Goal: Task Accomplishment & Management: Manage account settings

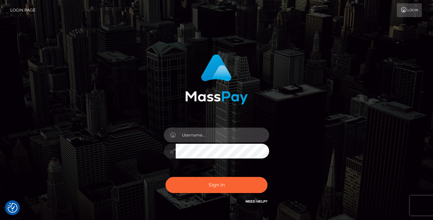
click at [211, 132] on input "text" at bounding box center [222, 135] width 93 height 15
type input "[PERSON_NAME][EMAIL_ADDRESS][DOMAIN_NAME]"
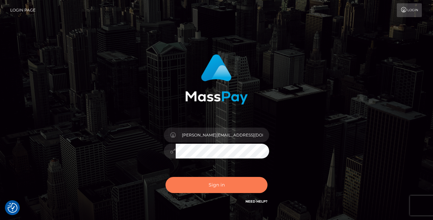
click at [222, 189] on button "Sign in" at bounding box center [217, 185] width 102 height 16
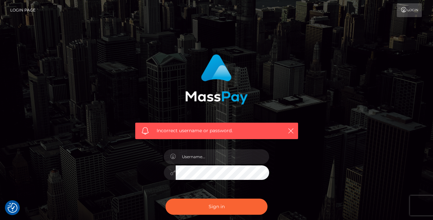
scroll to position [55, 0]
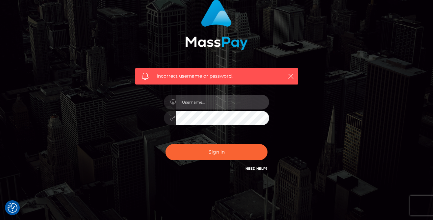
type input "[PERSON_NAME][EMAIL_ADDRESS][DOMAIN_NAME]"
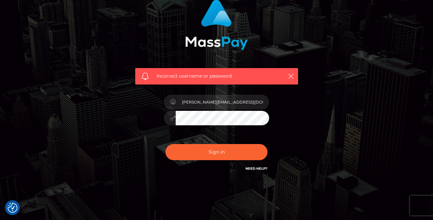
click at [176, 132] on div "[PERSON_NAME][EMAIL_ADDRESS][DOMAIN_NAME]" at bounding box center [216, 115] width 115 height 50
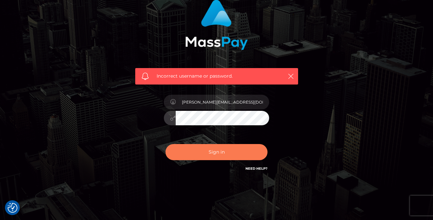
click at [187, 153] on button "Sign in" at bounding box center [217, 152] width 102 height 16
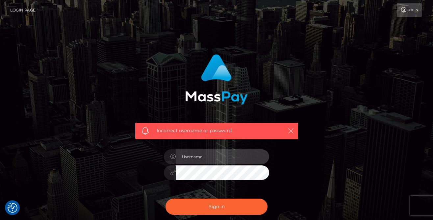
type input "[PERSON_NAME][EMAIL_ADDRESS][DOMAIN_NAME]"
click at [289, 129] on icon "button" at bounding box center [291, 131] width 7 height 7
click at [410, 6] on link "Login" at bounding box center [409, 10] width 25 height 14
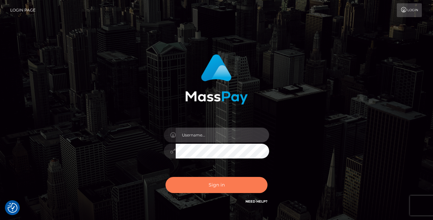
type input "[PERSON_NAME][EMAIL_ADDRESS][DOMAIN_NAME]"
click at [213, 182] on button "Sign in" at bounding box center [217, 185] width 102 height 16
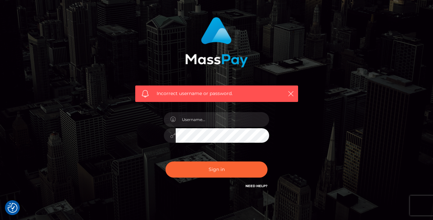
scroll to position [46, 0]
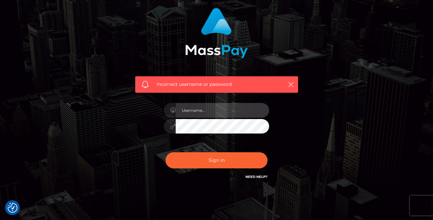
type input "[PERSON_NAME][EMAIL_ADDRESS][DOMAIN_NAME]"
click at [236, 115] on input "[PERSON_NAME][EMAIL_ADDRESS][DOMAIN_NAME]" at bounding box center [222, 110] width 93 height 15
click at [236, 113] on input "[PERSON_NAME][EMAIL_ADDRESS][DOMAIN_NAME]" at bounding box center [222, 110] width 93 height 15
click at [236, 112] on input "[PERSON_NAME][EMAIL_ADDRESS][DOMAIN_NAME]" at bounding box center [222, 110] width 93 height 15
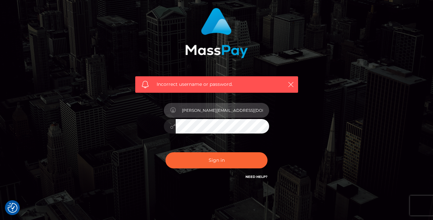
click at [236, 112] on input "[PERSON_NAME][EMAIL_ADDRESS][DOMAIN_NAME]" at bounding box center [222, 110] width 93 height 15
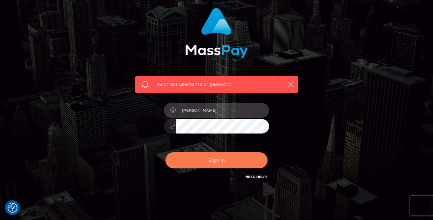
type input "Monika Ferreira"
click at [223, 155] on button "Sign in" at bounding box center [217, 160] width 102 height 16
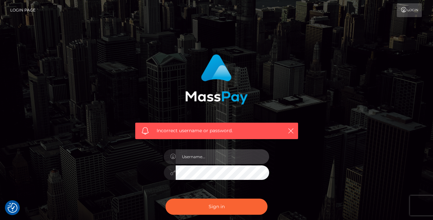
type input "[PERSON_NAME][EMAIL_ADDRESS][DOMAIN_NAME]"
checkbox input "true"
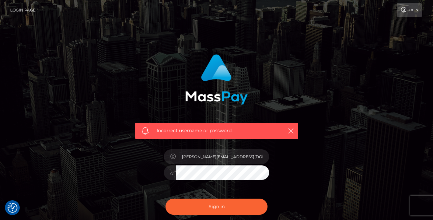
click at [244, 165] on div "[PERSON_NAME][EMAIL_ADDRESS][DOMAIN_NAME]" at bounding box center [216, 170] width 115 height 50
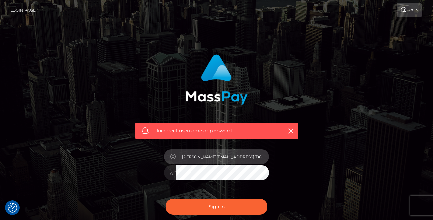
click at [235, 158] on input "[PERSON_NAME][EMAIL_ADDRESS][DOMAIN_NAME]" at bounding box center [222, 156] width 93 height 15
